Goal: Book appointment/travel/reservation

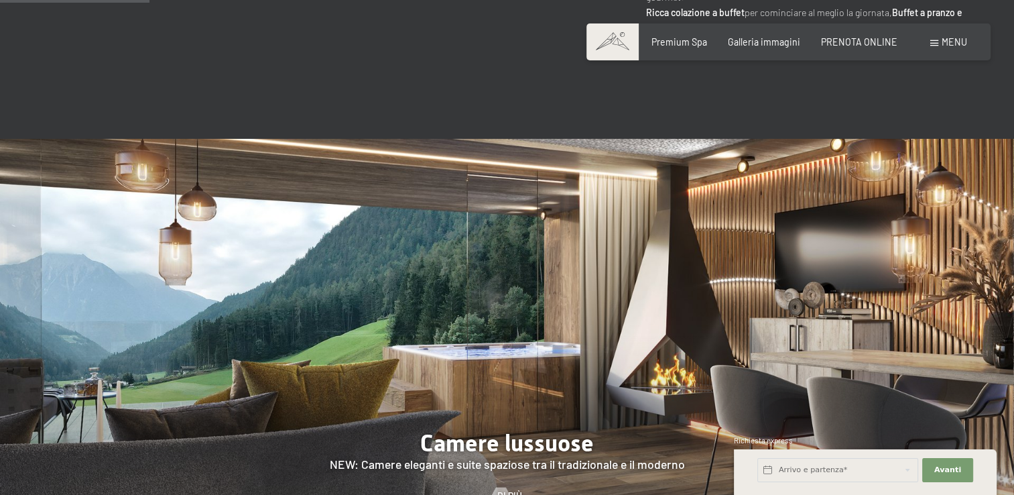
scroll to position [1055, 0]
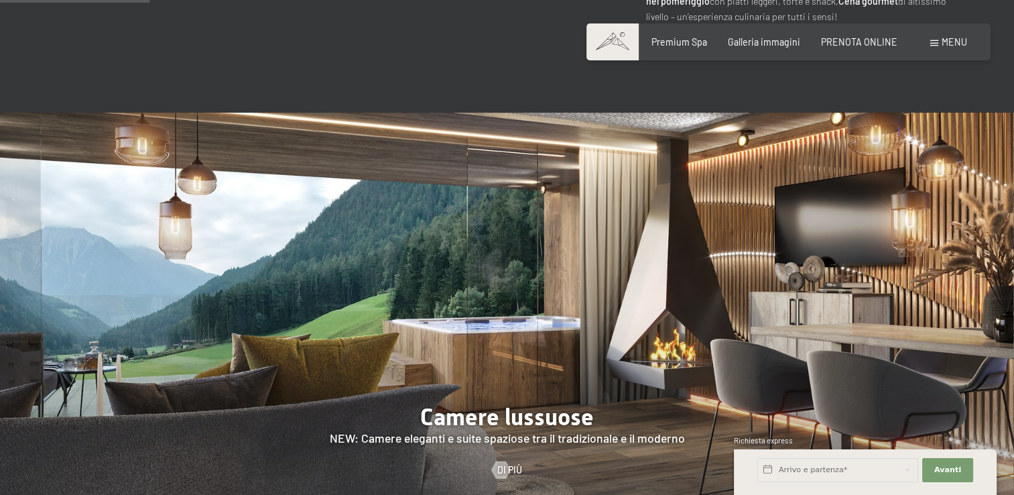
click at [827, 485] on div "Arrivo e partenza*" at bounding box center [838, 469] width 165 height 33
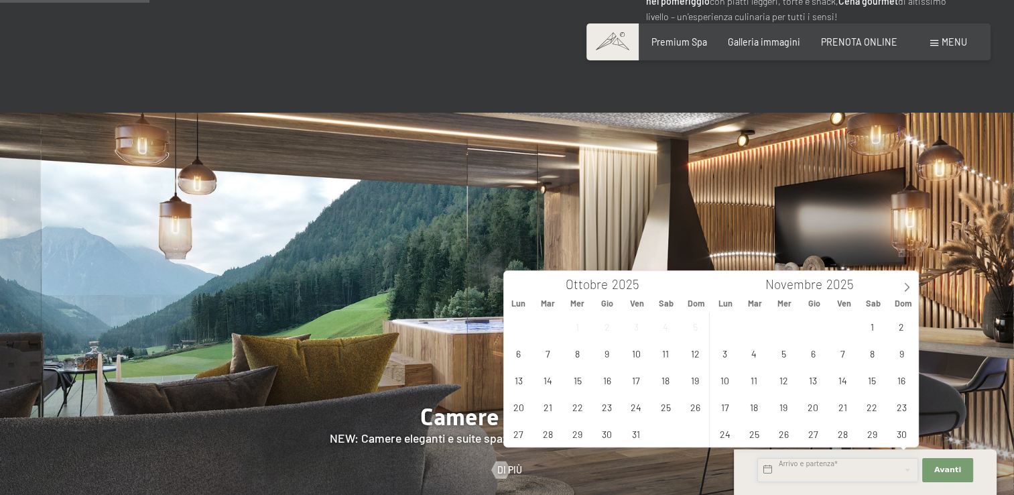
click at [823, 473] on input "text" at bounding box center [838, 470] width 161 height 24
click at [909, 285] on icon at bounding box center [906, 286] width 9 height 9
click at [755, 410] on span "23" at bounding box center [755, 407] width 26 height 26
click at [778, 408] on span "24" at bounding box center [784, 407] width 26 height 26
type input "[DATE] - [DATE]"
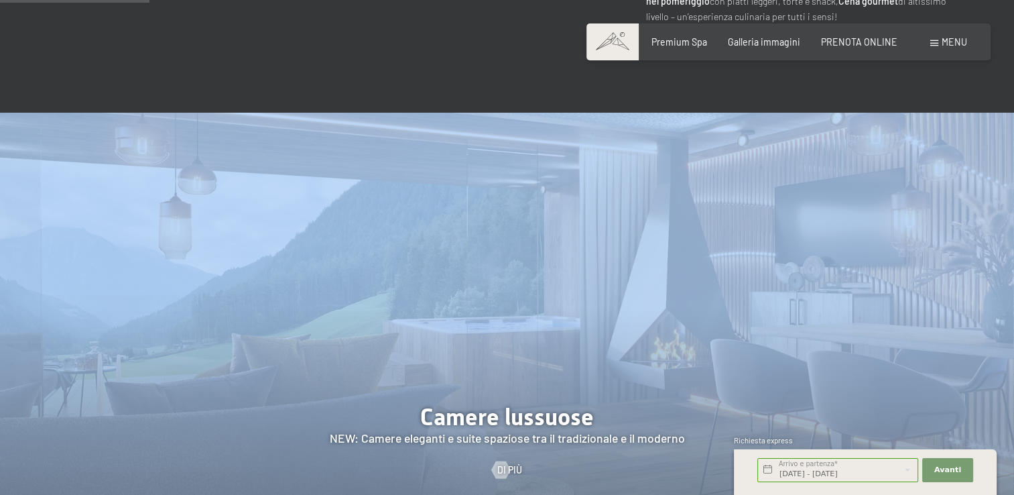
scroll to position [0, 0]
drag, startPoint x: 778, startPoint y: 408, endPoint x: 976, endPoint y: 457, distance: 204.6
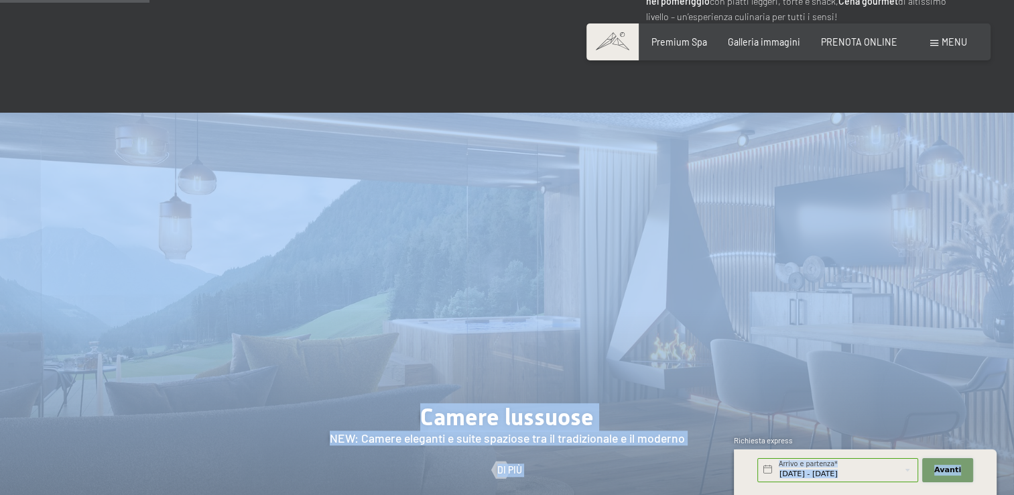
drag, startPoint x: 976, startPoint y: 457, endPoint x: 953, endPoint y: 468, distance: 25.2
click at [953, 468] on span "Avanti" at bounding box center [948, 470] width 27 height 11
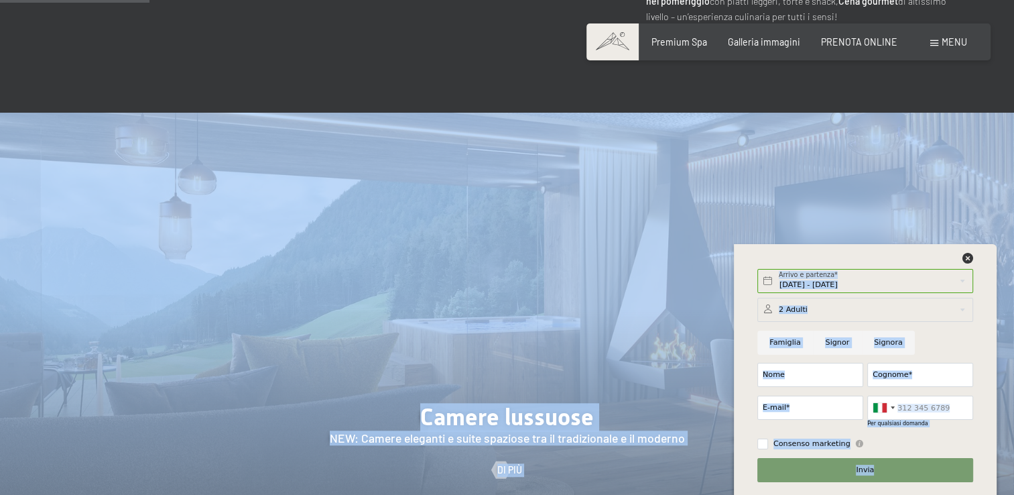
click at [806, 312] on div at bounding box center [866, 310] width 216 height 24
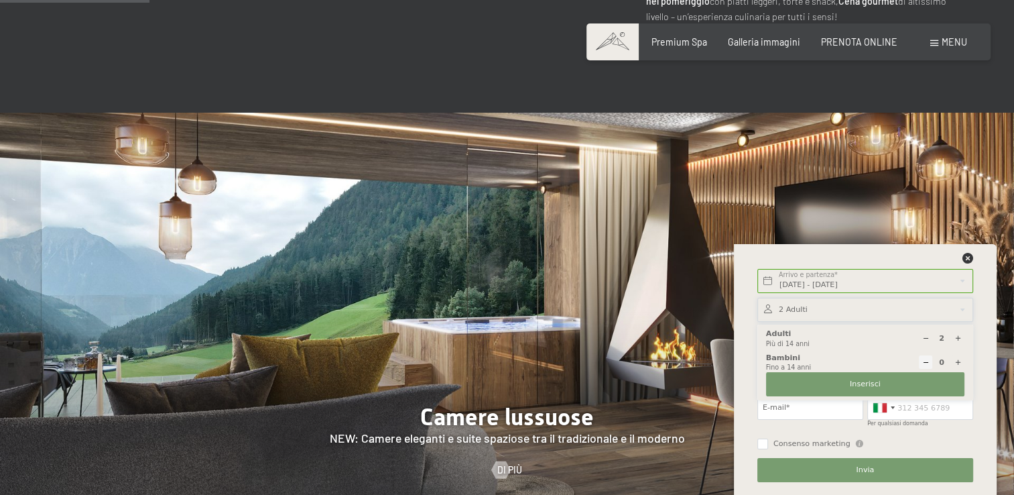
click at [955, 339] on icon at bounding box center [958, 338] width 7 height 7
type input "5"
click at [788, 408] on input "E-mail*" at bounding box center [811, 408] width 106 height 24
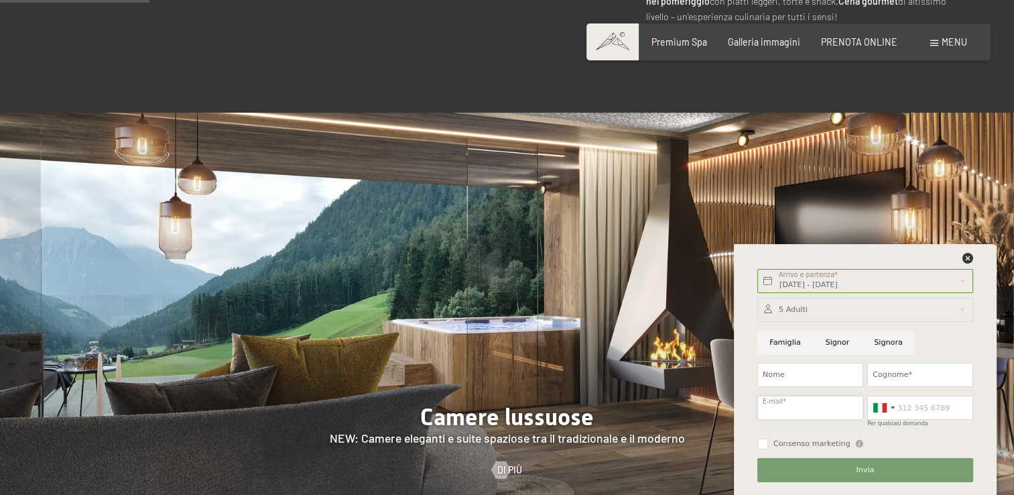
type input "[EMAIL_ADDRESS][DOMAIN_NAME]"
click at [912, 418] on input "Per qualsiasi domanda" at bounding box center [921, 408] width 106 height 24
type input "3425583824"
click at [830, 341] on input "Signor" at bounding box center [837, 343] width 49 height 24
radio input "true"
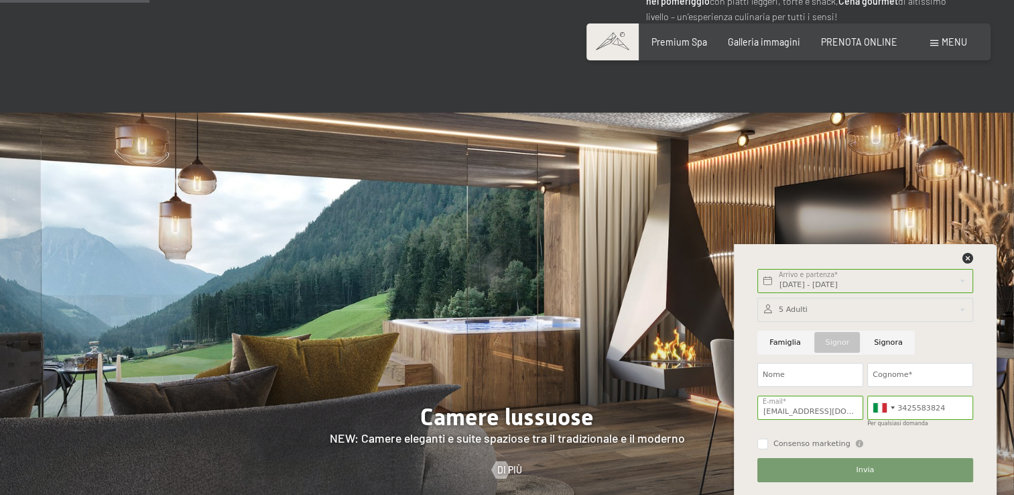
click at [880, 345] on input "Signora" at bounding box center [888, 343] width 53 height 24
radio input "true"
click at [807, 376] on input "Nome" at bounding box center [811, 375] width 106 height 24
type input "r"
type input "[PERSON_NAME]"
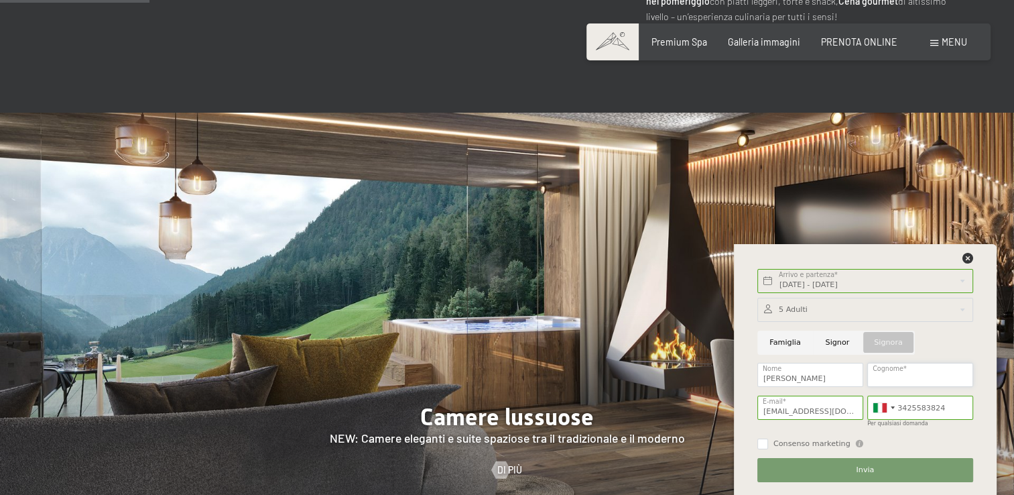
click at [882, 371] on input "Cognome*" at bounding box center [921, 375] width 106 height 24
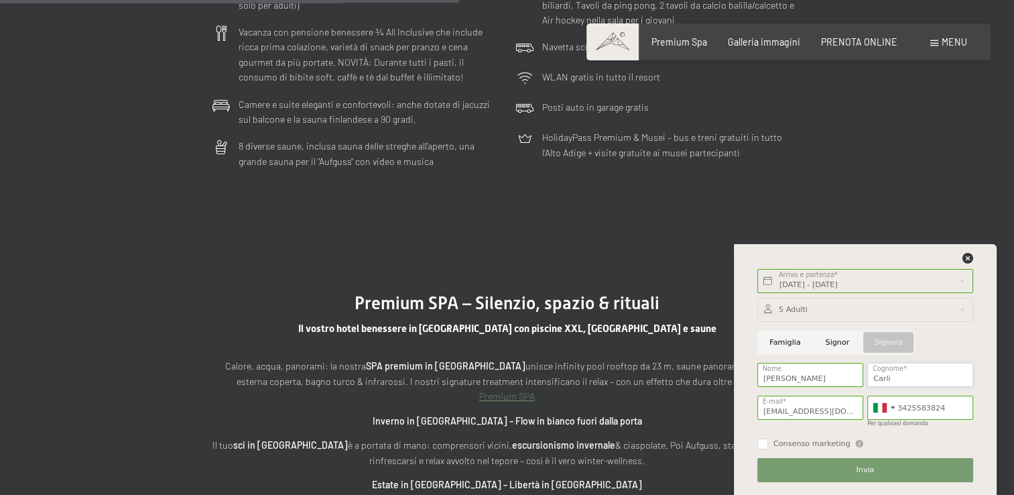
scroll to position [4089, 0]
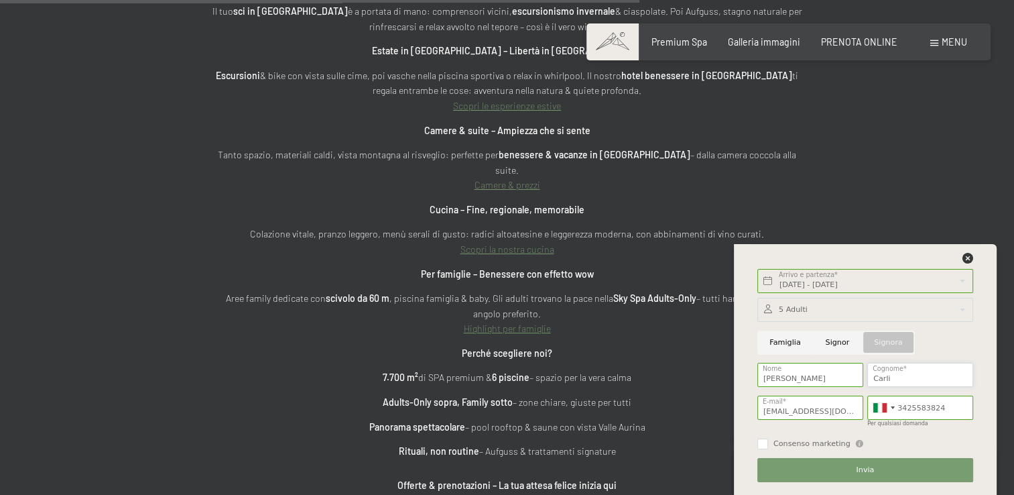
type input "Carli"
click at [891, 467] on button "Invia" at bounding box center [866, 470] width 216 height 24
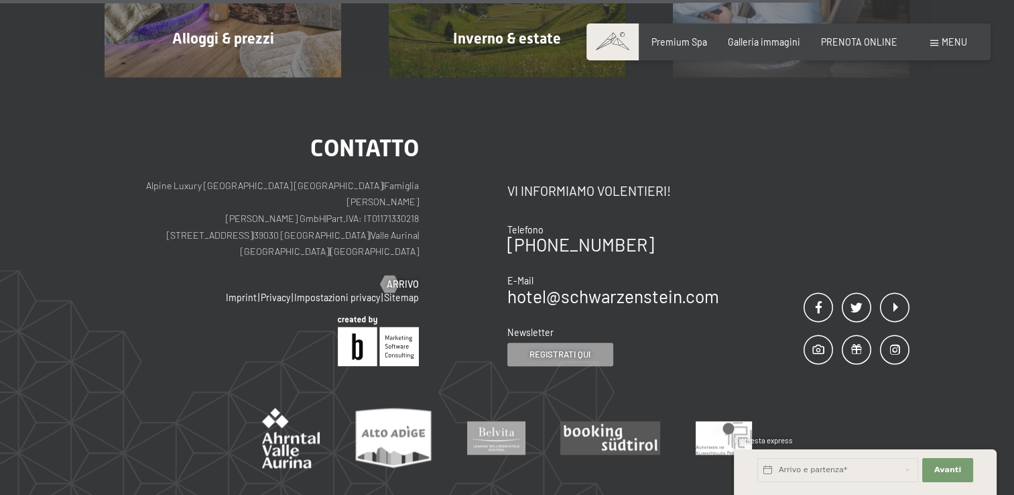
scroll to position [1108, 0]
